Goal: Download file/media

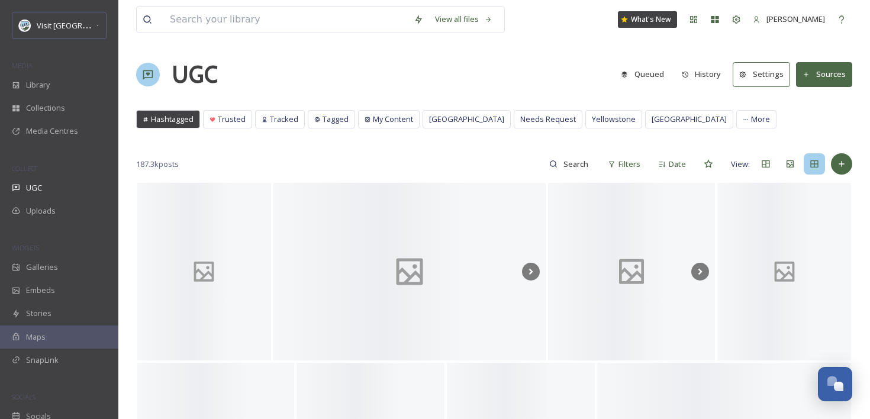
scroll to position [1725, 0]
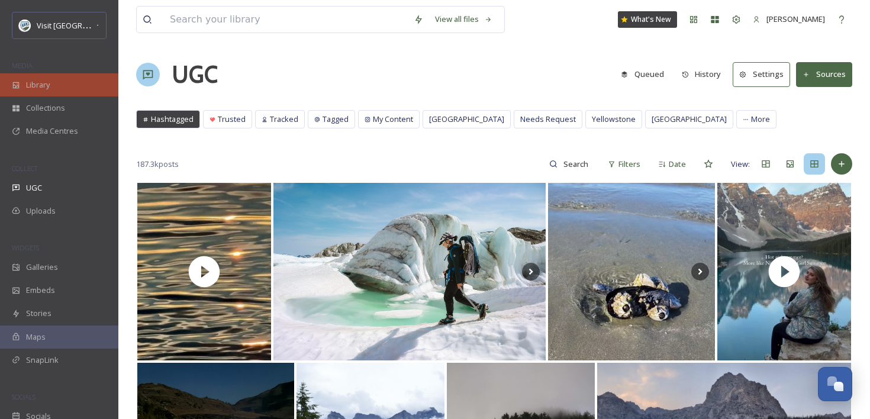
click at [54, 89] on div "Library" at bounding box center [59, 84] width 118 height 23
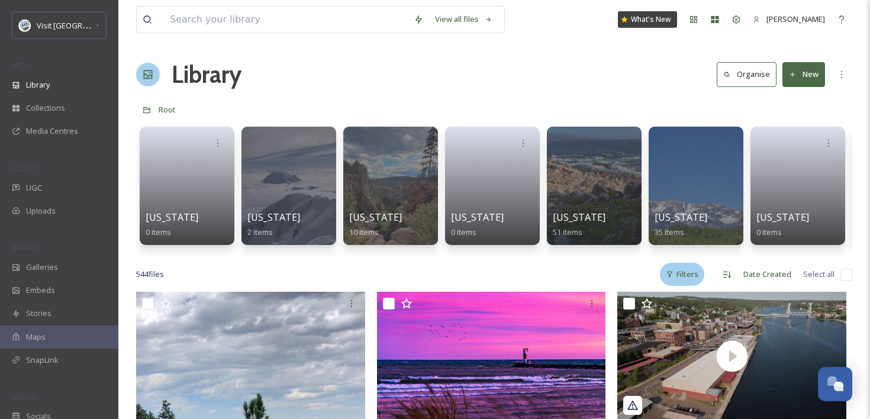
click at [679, 279] on div "Filters" at bounding box center [682, 274] width 44 height 23
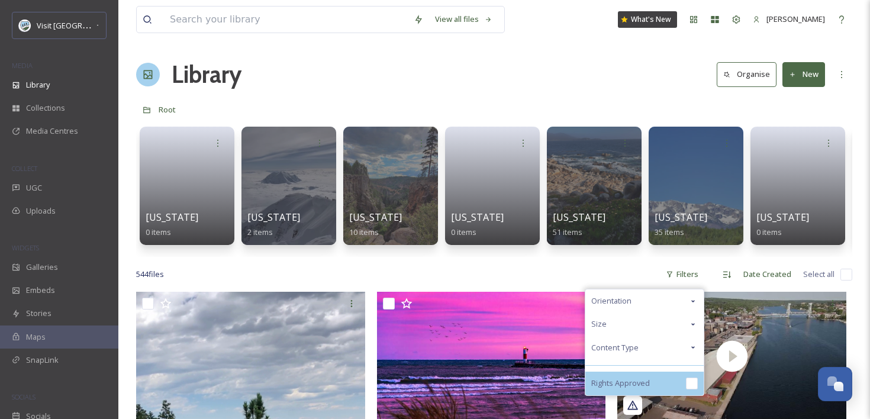
click at [666, 376] on div "Rights Approved" at bounding box center [644, 384] width 118 height 24
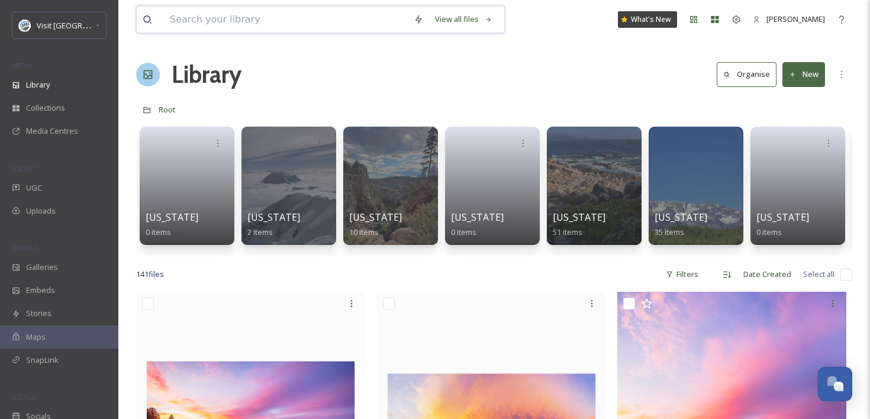
click at [258, 21] on input at bounding box center [286, 20] width 244 height 26
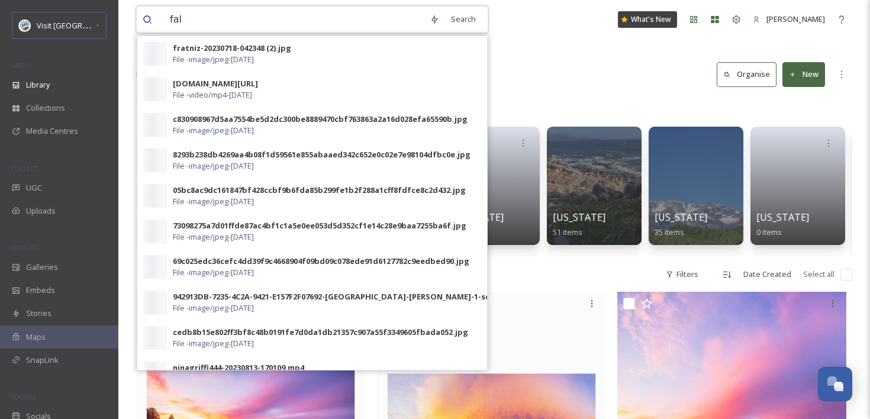
type input "fall"
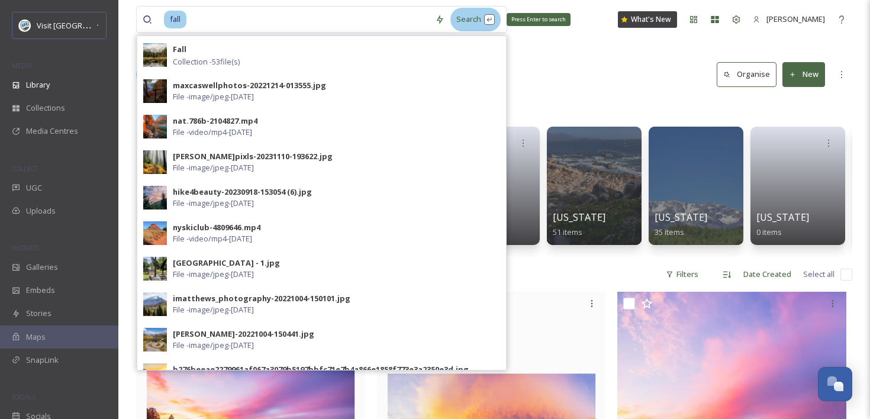
click at [469, 22] on div "Search Press Enter to search" at bounding box center [475, 19] width 50 height 23
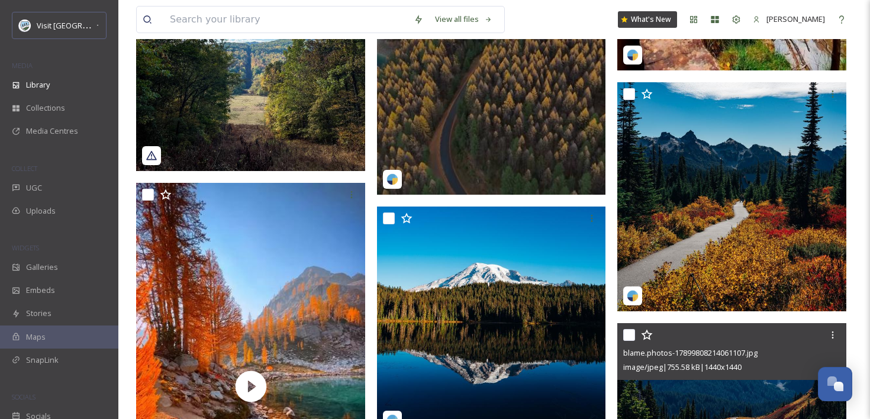
scroll to position [1483, 0]
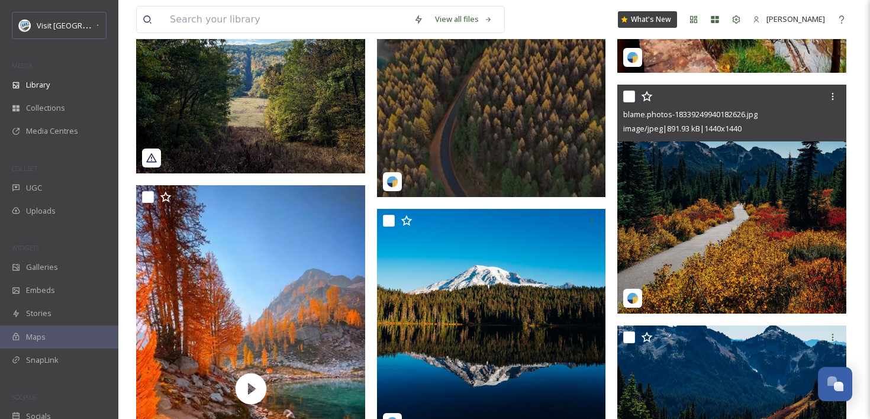
click at [730, 233] on img at bounding box center [731, 199] width 229 height 229
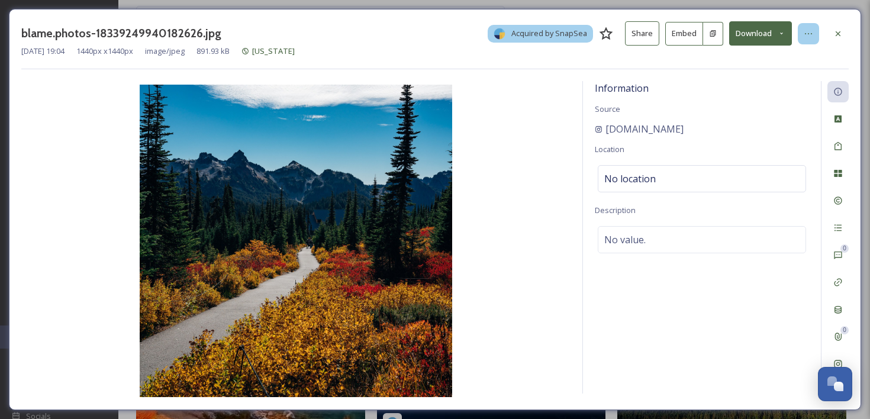
click at [813, 36] on div at bounding box center [808, 33] width 21 height 21
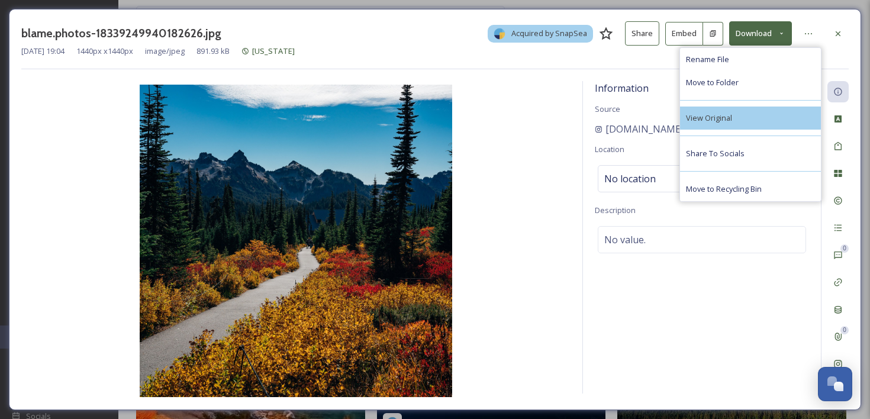
click at [775, 117] on div "View Original" at bounding box center [750, 118] width 141 height 23
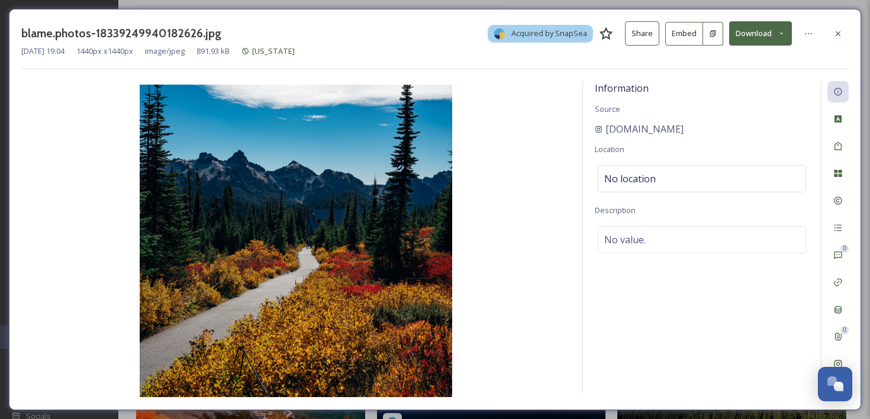
click at [749, 34] on button "Download" at bounding box center [760, 33] width 63 height 24
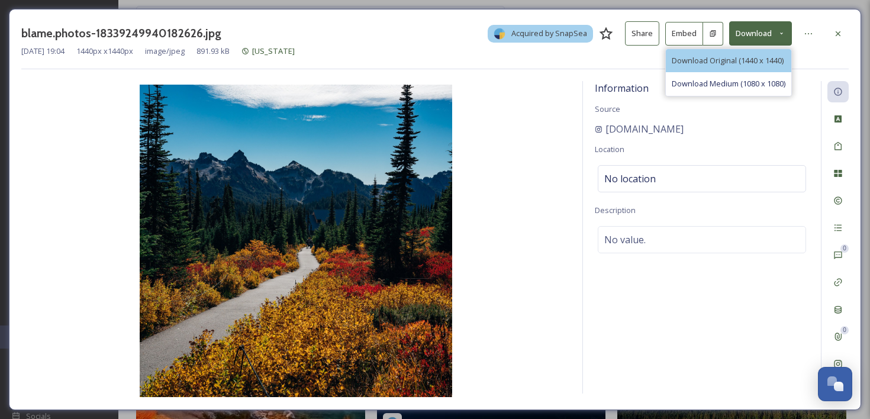
click at [732, 61] on span "Download Original (1440 x 1440)" at bounding box center [728, 60] width 112 height 11
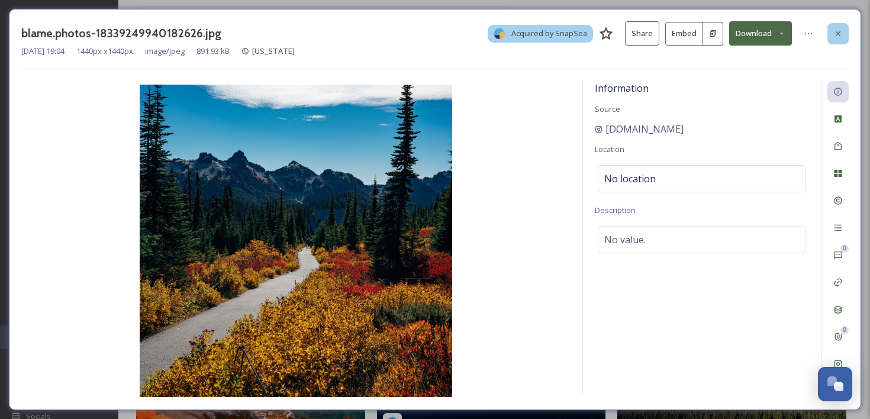
click at [839, 34] on icon at bounding box center [838, 33] width 5 height 5
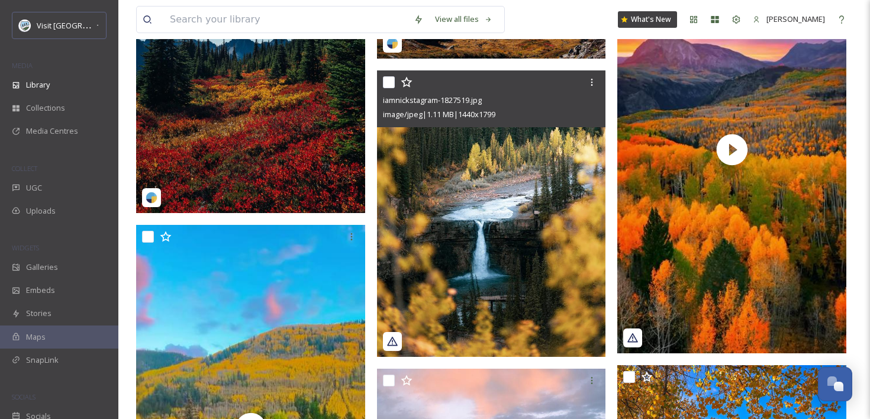
scroll to position [2333, 0]
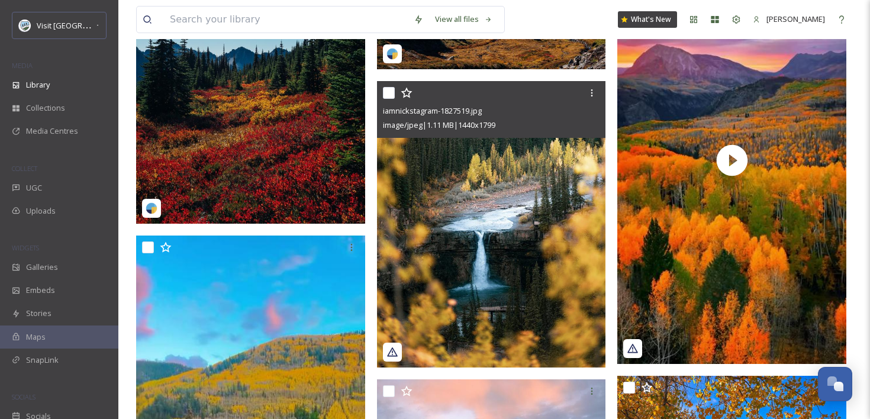
click at [539, 195] on img at bounding box center [491, 224] width 229 height 286
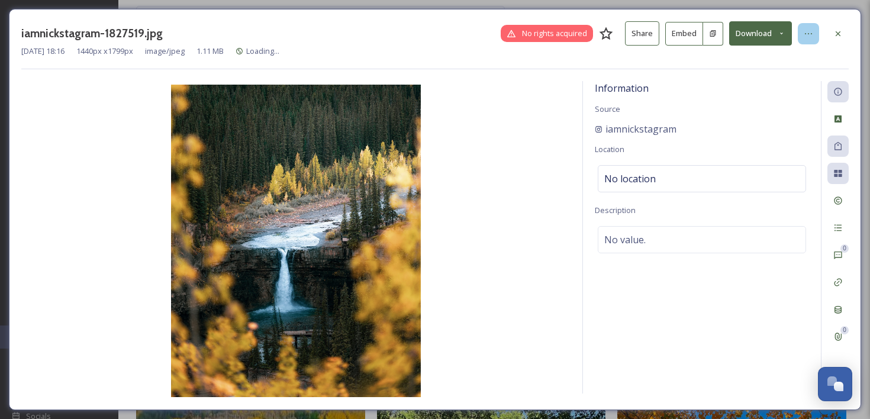
click at [807, 33] on icon at bounding box center [808, 33] width 9 height 9
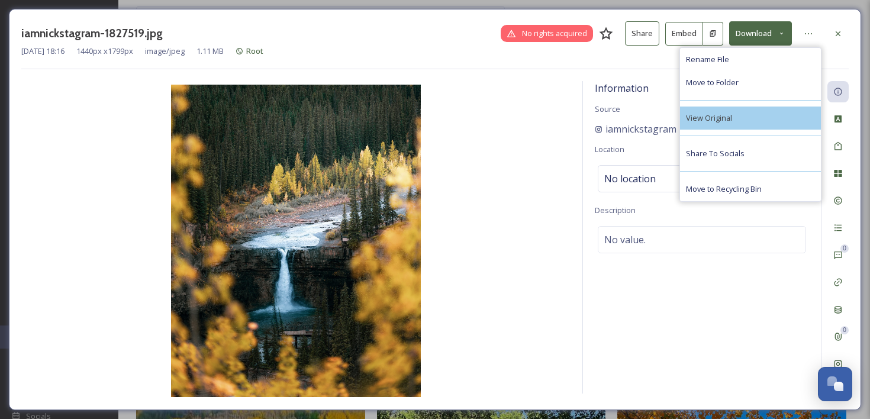
click at [757, 118] on div "View Original" at bounding box center [750, 118] width 141 height 23
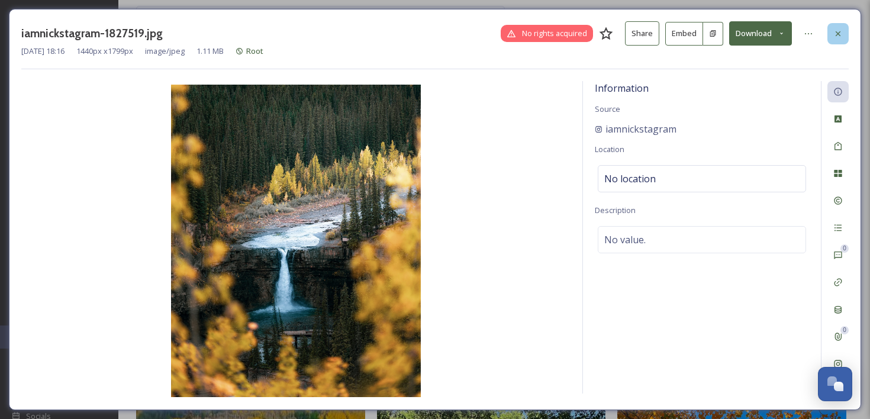
click at [838, 30] on icon at bounding box center [837, 33] width 9 height 9
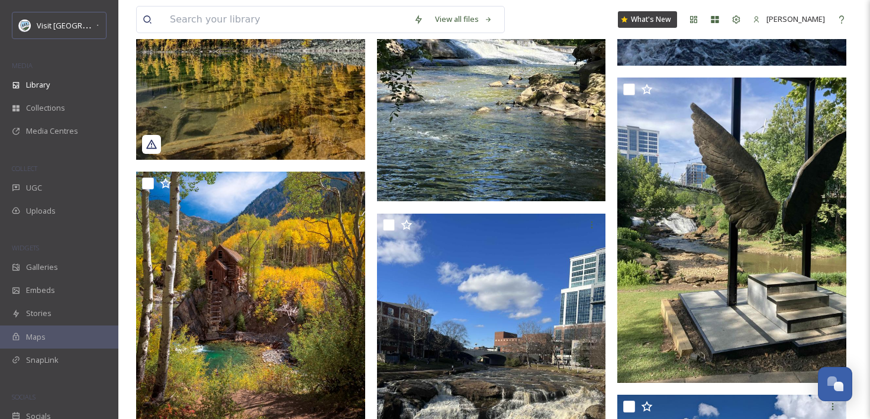
scroll to position [3233, 0]
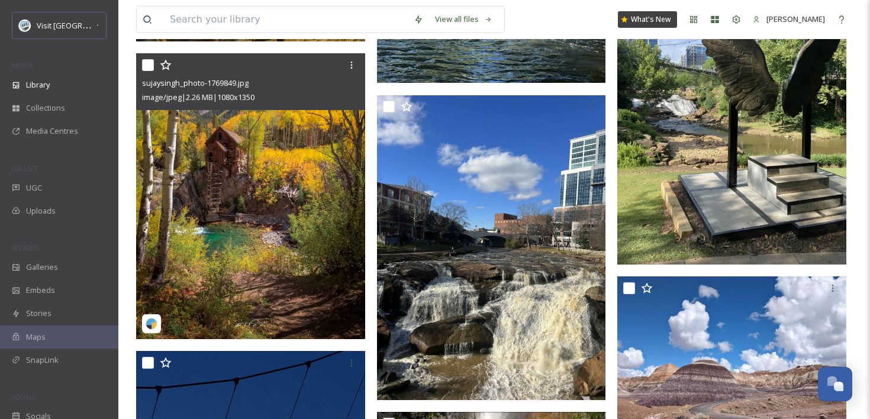
click at [300, 136] on img at bounding box center [250, 196] width 229 height 286
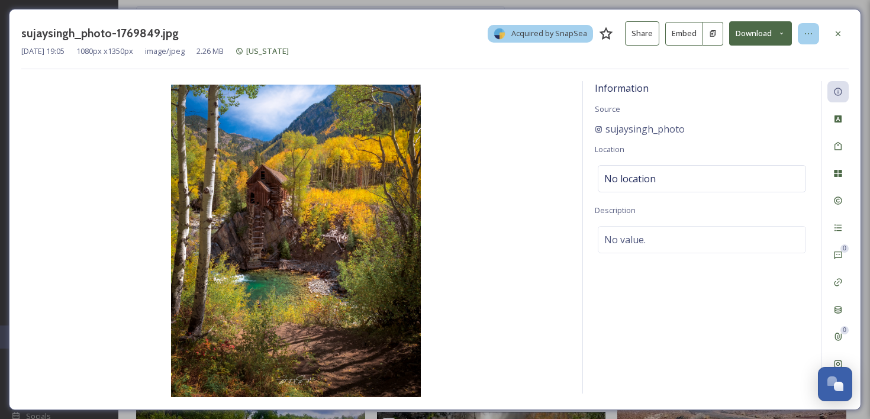
click at [806, 38] on div at bounding box center [808, 33] width 21 height 21
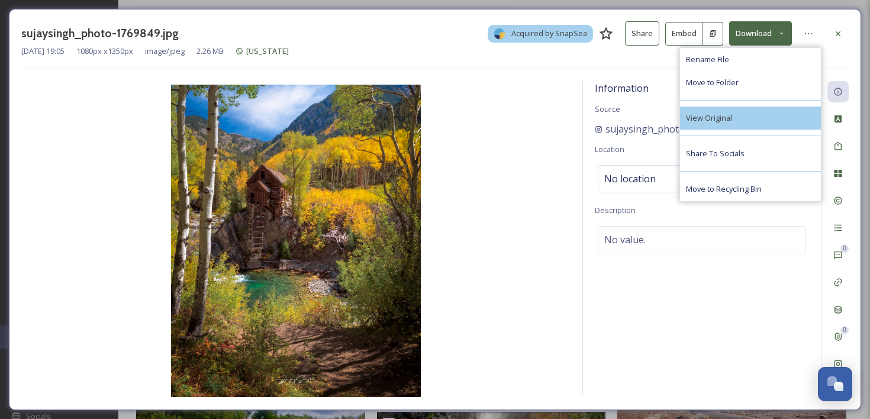
click at [776, 115] on div "View Original" at bounding box center [750, 118] width 141 height 23
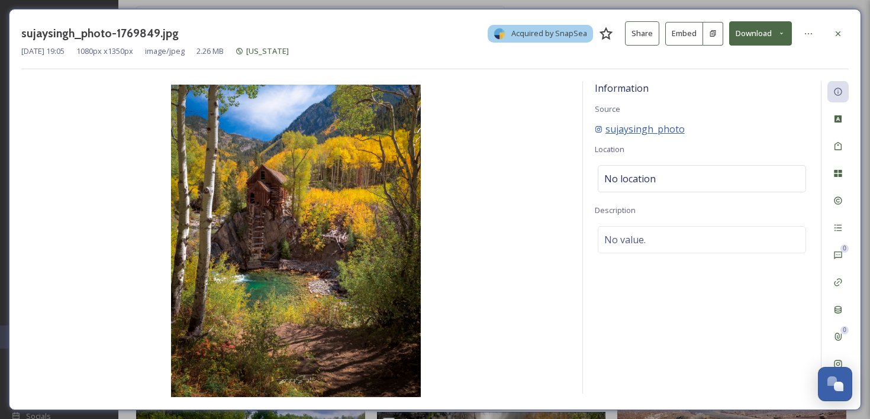
click at [644, 130] on span "sujaysingh_photo" at bounding box center [644, 129] width 79 height 14
click at [775, 26] on button "Download" at bounding box center [760, 33] width 63 height 24
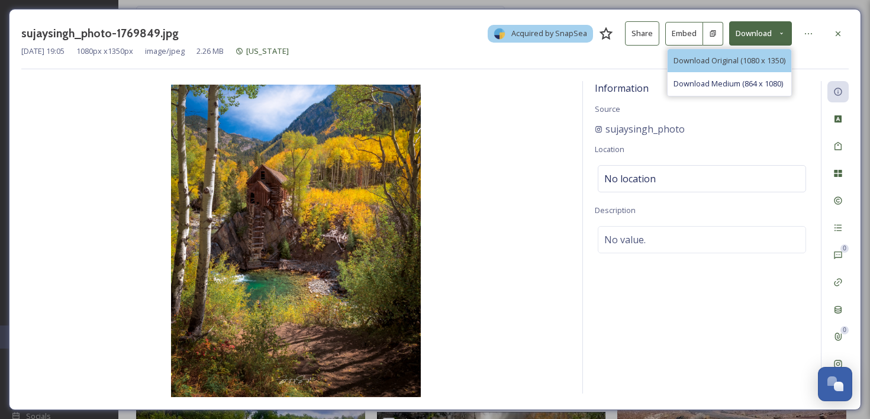
click at [750, 53] on div "Download Original (1080 x 1350)" at bounding box center [730, 60] width 124 height 23
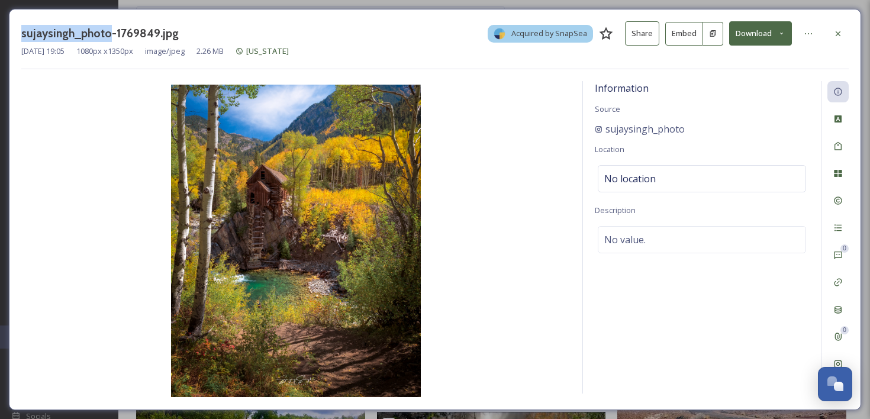
drag, startPoint x: 107, startPoint y: 33, endPoint x: 19, endPoint y: 31, distance: 87.6
click at [19, 31] on div "sujaysingh_photo-1769849.jpg Acquired by SnapSea Share Embed Download [DATE] 19…" at bounding box center [435, 209] width 852 height 401
copy h3 "sujaysingh_photo"
click at [843, 33] on div at bounding box center [837, 33] width 21 height 21
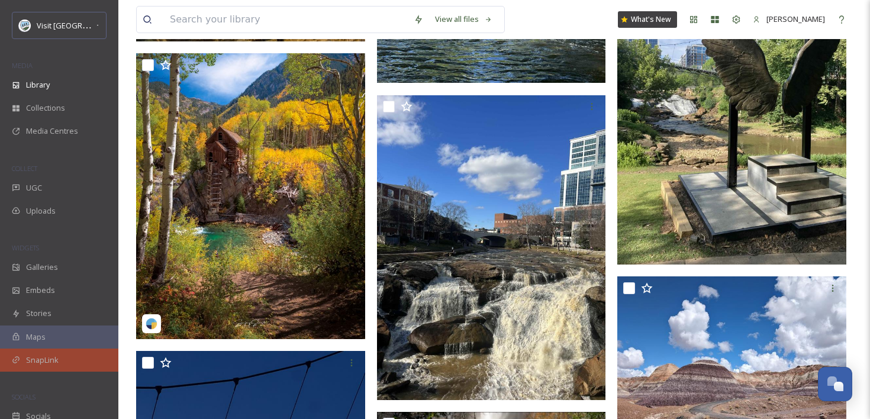
click at [60, 362] on div "SnapLink" at bounding box center [59, 360] width 118 height 23
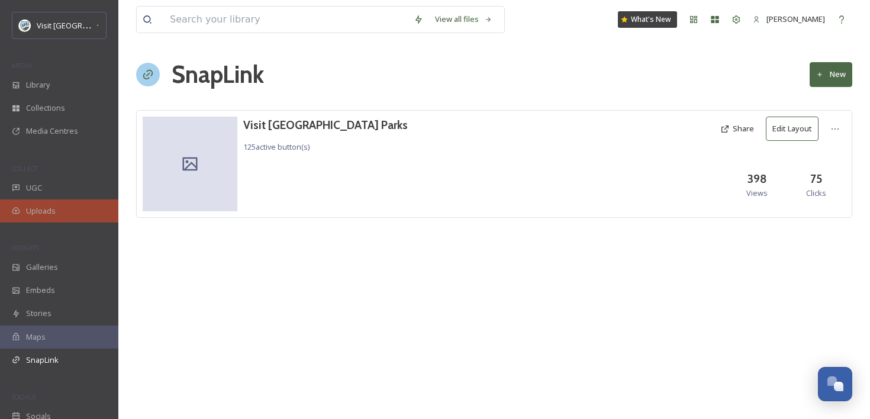
click at [68, 206] on div "Uploads" at bounding box center [59, 210] width 118 height 23
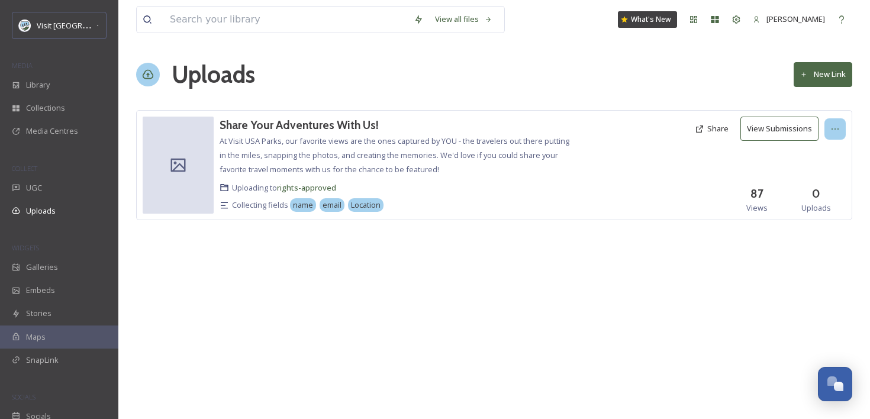
click at [842, 125] on div at bounding box center [834, 128] width 21 height 21
click at [733, 60] on div "Uploads New Link" at bounding box center [494, 75] width 716 height 36
click at [721, 126] on button "Share" at bounding box center [712, 128] width 46 height 23
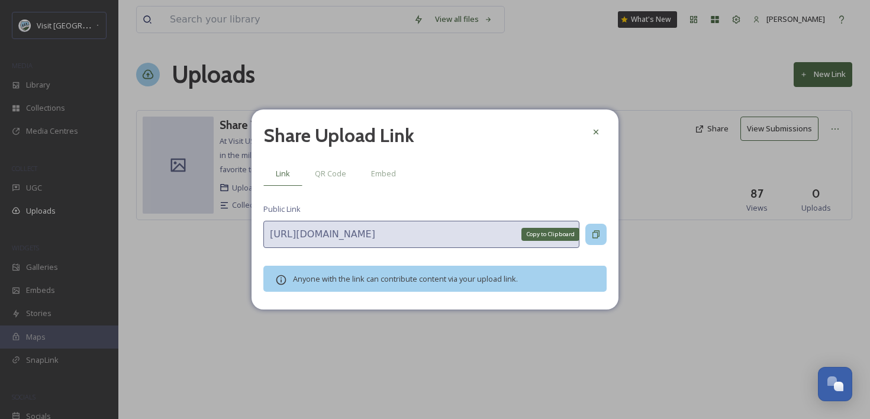
click at [592, 231] on icon at bounding box center [595, 234] width 9 height 9
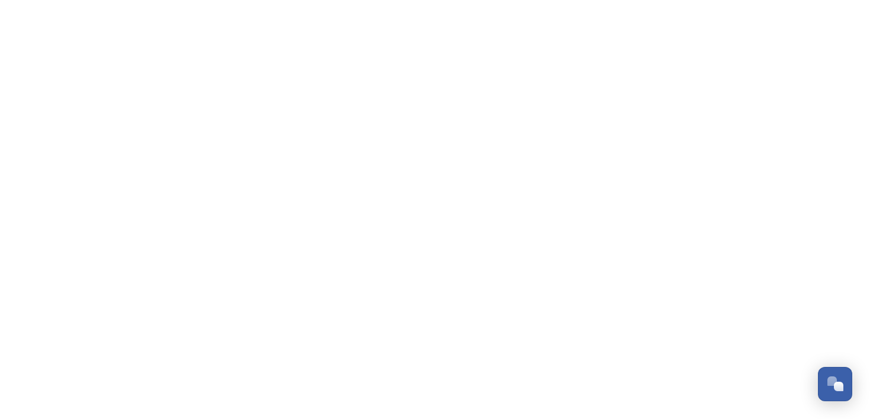
scroll to position [1725, 0]
